Goal: Find specific page/section: Find specific page/section

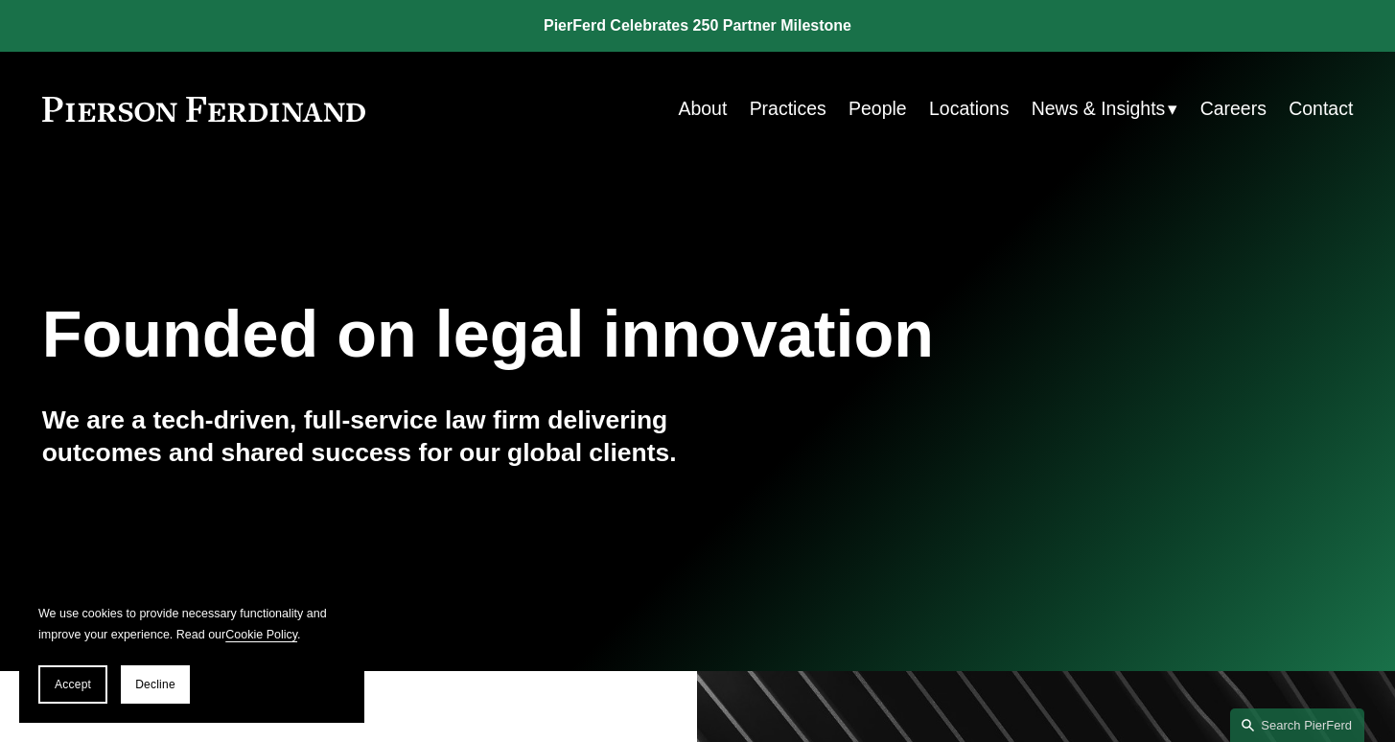
click at [791, 107] on link "Practices" at bounding box center [787, 108] width 77 height 37
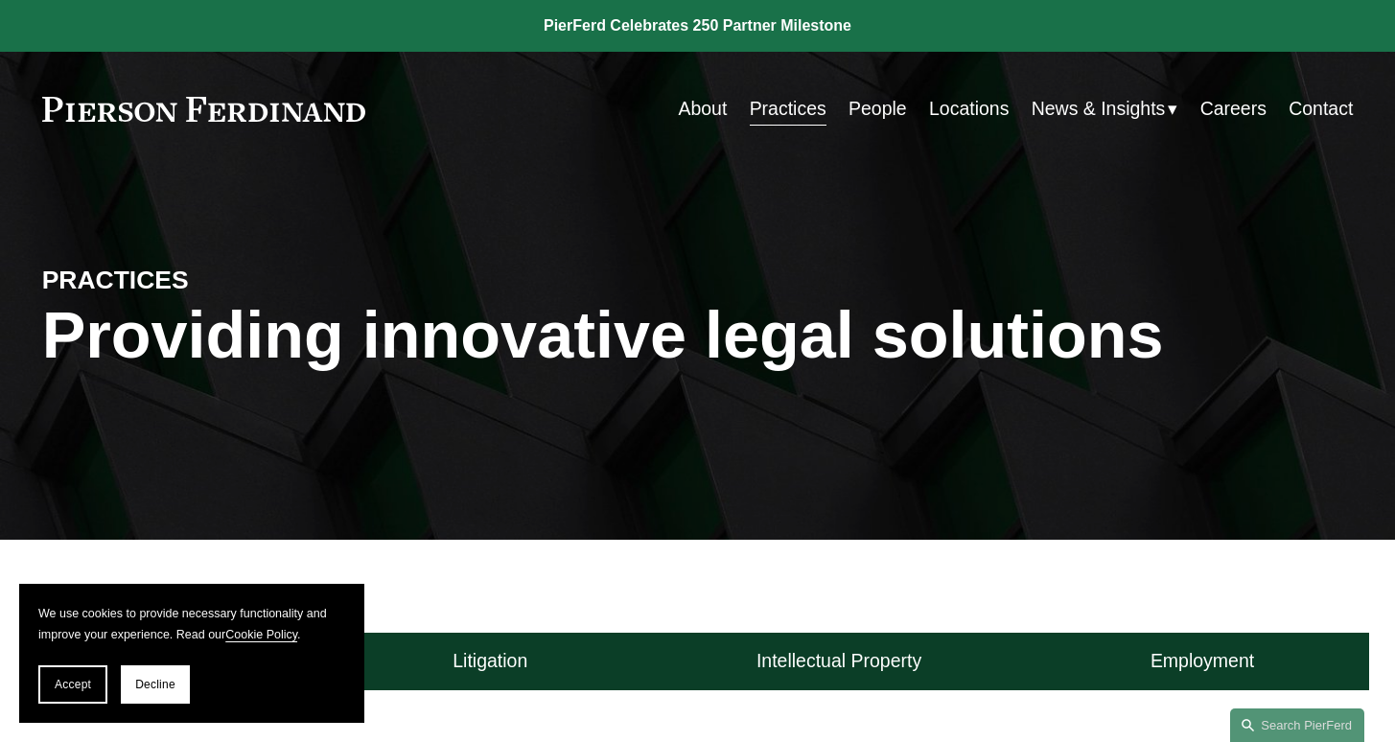
click at [887, 99] on link "People" at bounding box center [877, 108] width 58 height 37
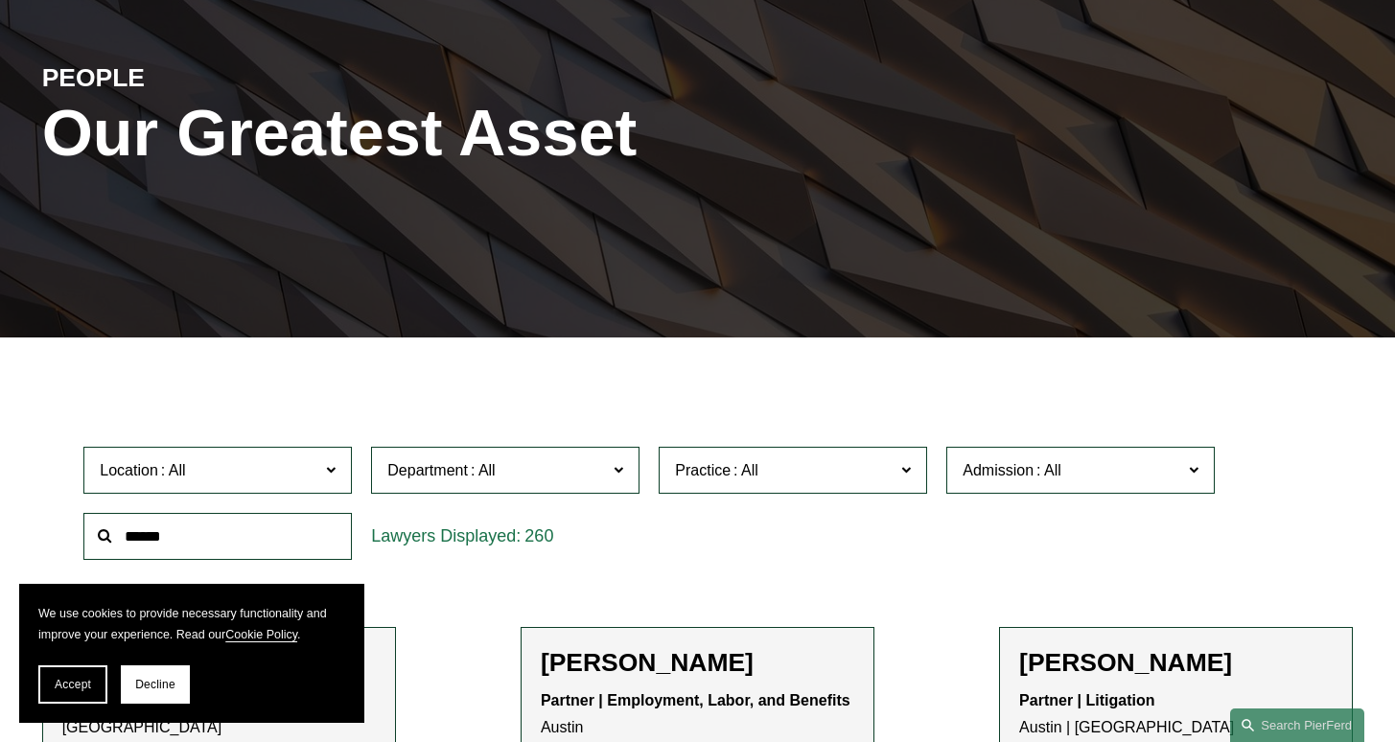
scroll to position [380, 0]
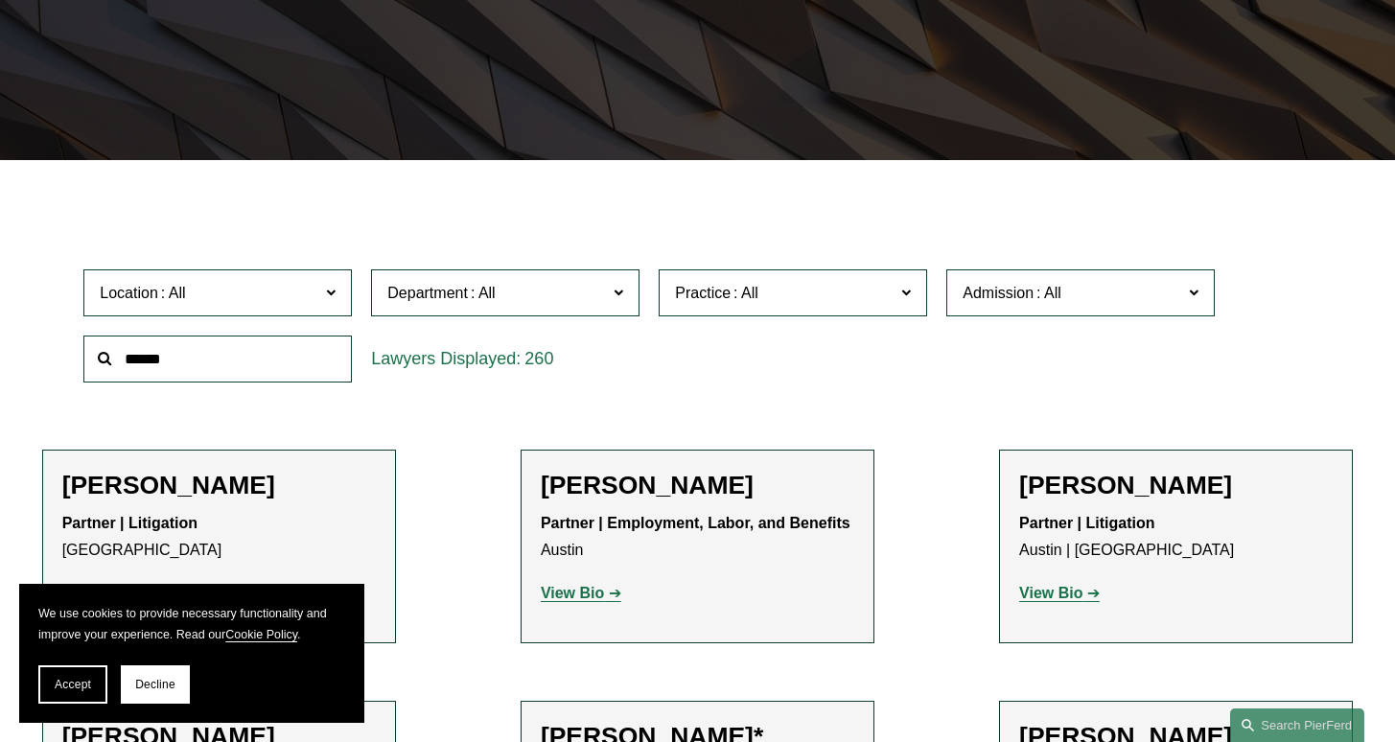
click at [225, 360] on input "text" at bounding box center [217, 358] width 268 height 47
type input "*"
type input "****"
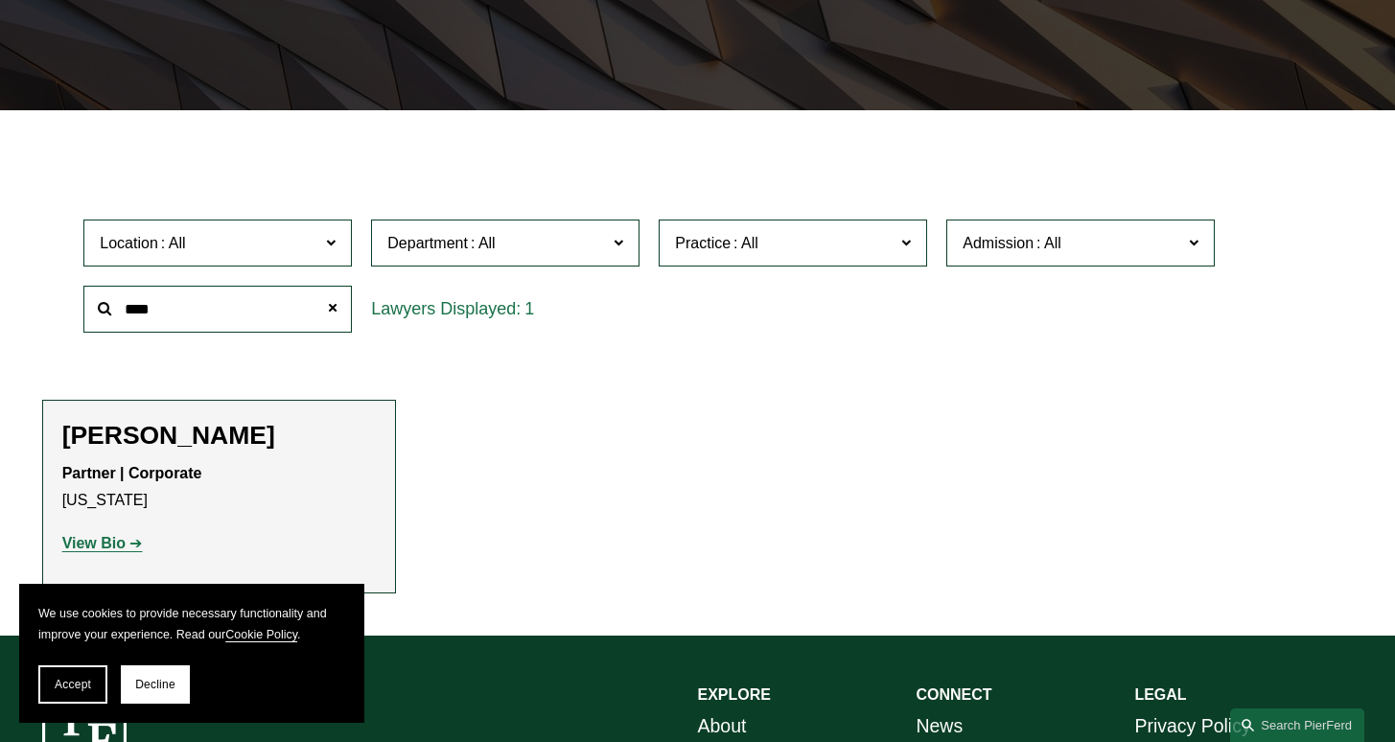
scroll to position [441, 0]
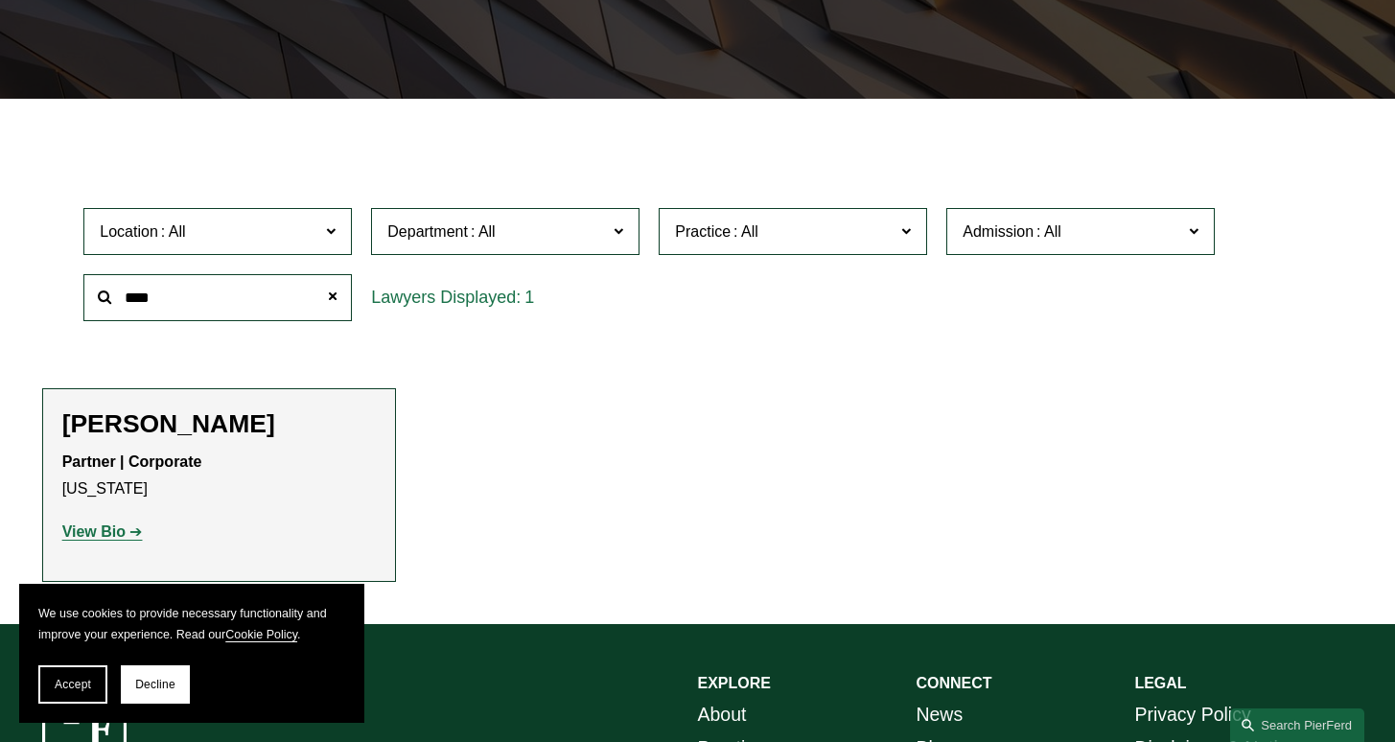
click at [173, 430] on h2 "[PERSON_NAME]" at bounding box center [218, 423] width 313 height 31
click at [107, 523] on p "View Bio" at bounding box center [218, 533] width 313 height 28
click at [96, 528] on strong "View Bio" at bounding box center [93, 531] width 63 height 16
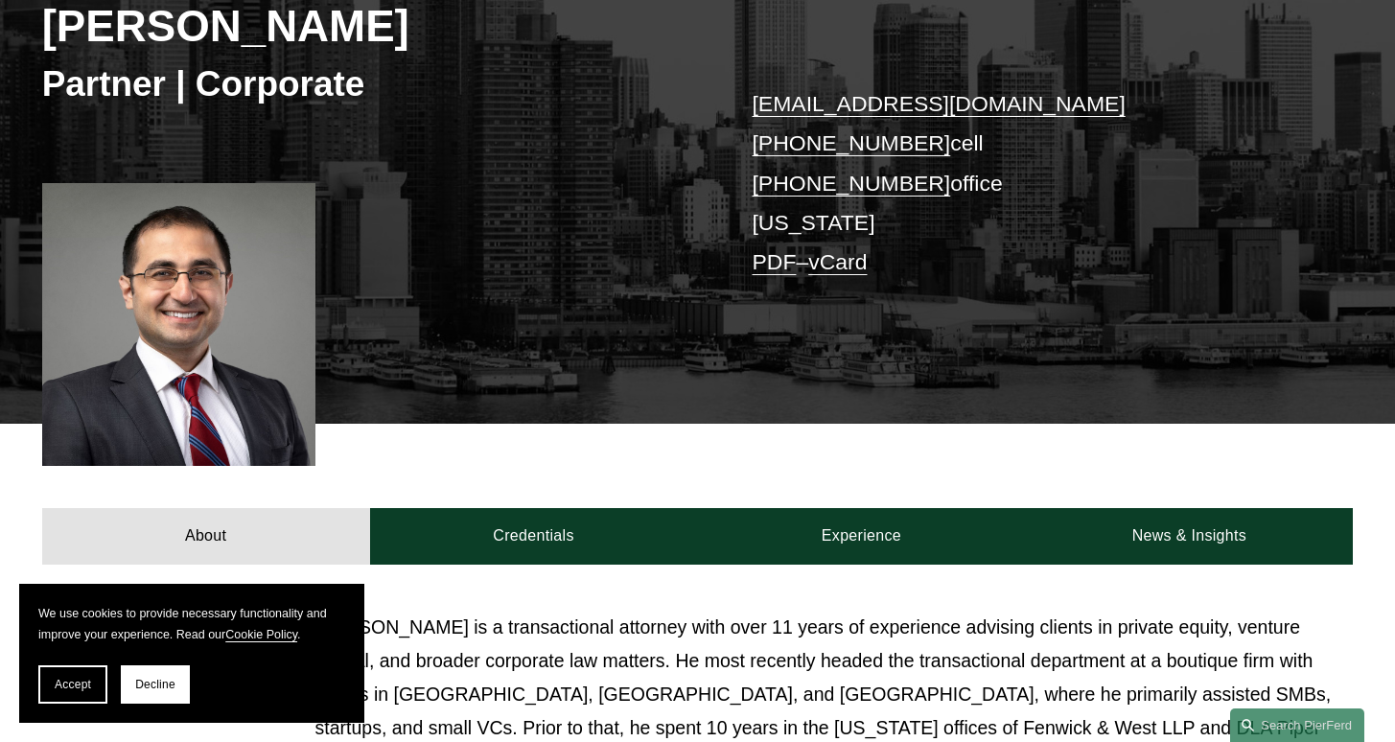
scroll to position [325, 0]
